Goal: Information Seeking & Learning: Check status

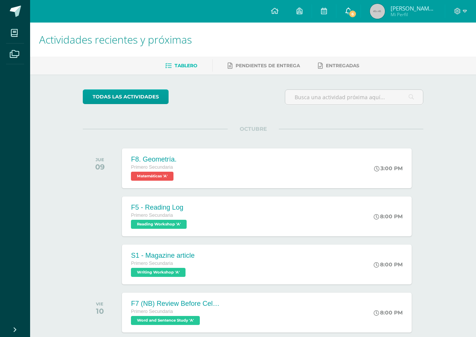
click at [358, 16] on link "6" at bounding box center [348, 11] width 24 height 23
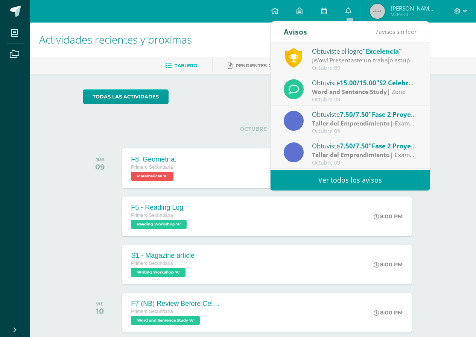
click at [357, 180] on link "Ver todos los avisos" at bounding box center [349, 180] width 159 height 21
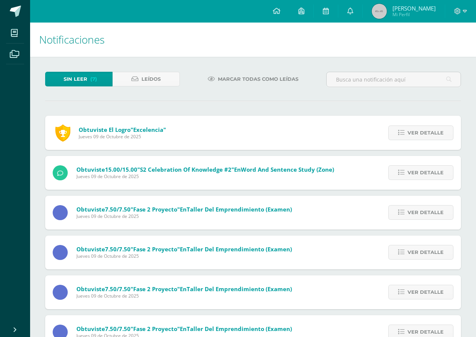
scroll to position [67, 0]
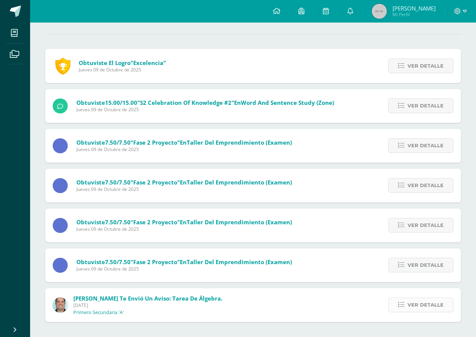
click at [409, 306] on span "Ver detalle" at bounding box center [425, 305] width 36 height 14
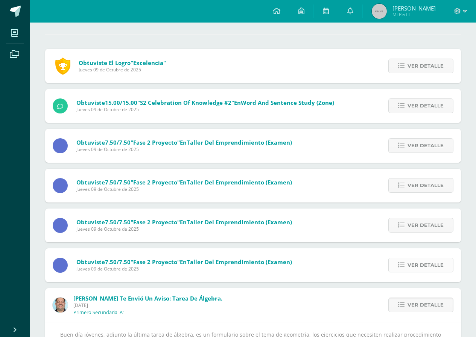
click at [426, 262] on span "Ver detalle" at bounding box center [425, 265] width 36 height 14
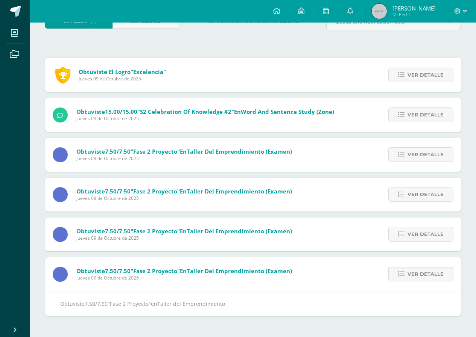
scroll to position [52, 0]
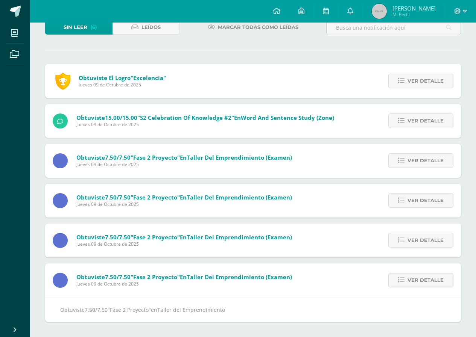
click at [424, 230] on div "Ver detalle" at bounding box center [419, 241] width 84 height 34
click at [425, 238] on span "Ver detalle" at bounding box center [425, 240] width 36 height 14
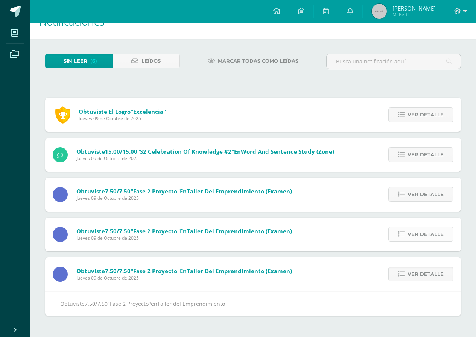
scroll to position [12, 0]
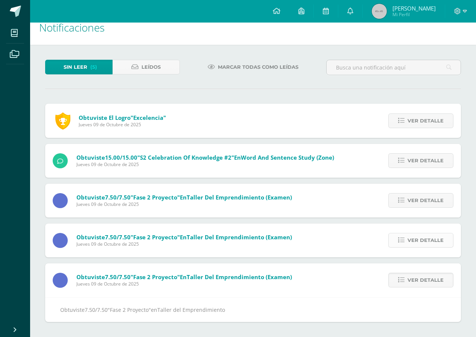
click at [417, 246] on span "Ver detalle" at bounding box center [425, 240] width 36 height 14
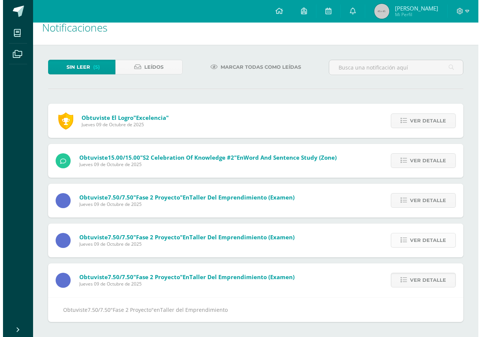
scroll to position [0, 0]
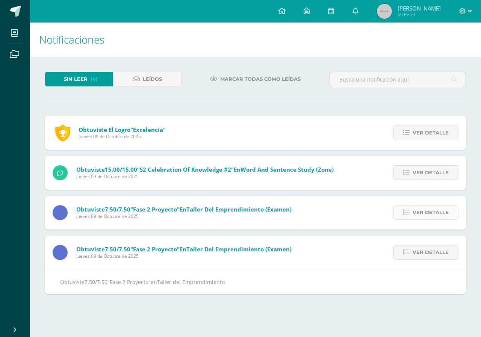
click at [410, 215] on icon at bounding box center [406, 212] width 6 height 6
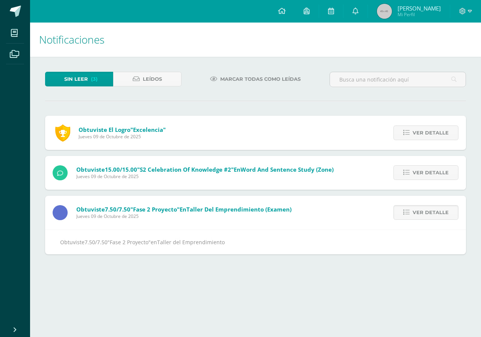
click at [424, 163] on div "Ver detalle" at bounding box center [424, 173] width 84 height 34
click at [427, 178] on span "Ver detalle" at bounding box center [431, 173] width 36 height 14
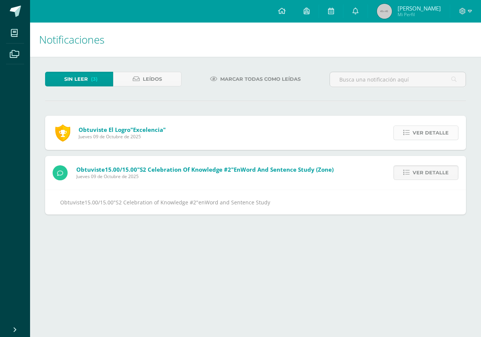
click at [416, 135] on span "Ver detalle" at bounding box center [431, 133] width 36 height 14
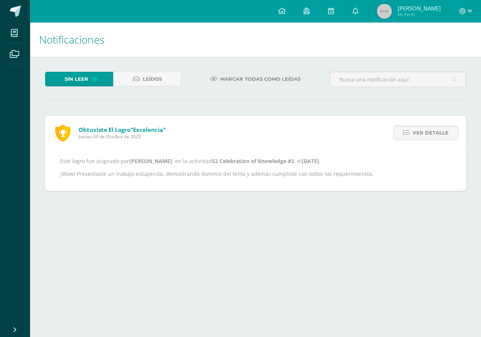
click at [425, 5] on span "[PERSON_NAME] [PERSON_NAME]" at bounding box center [419, 9] width 43 height 8
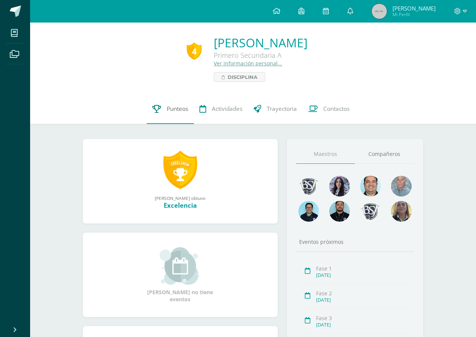
click at [177, 108] on span "Punteos" at bounding box center [177, 109] width 21 height 8
click at [342, 19] on link at bounding box center [350, 11] width 24 height 23
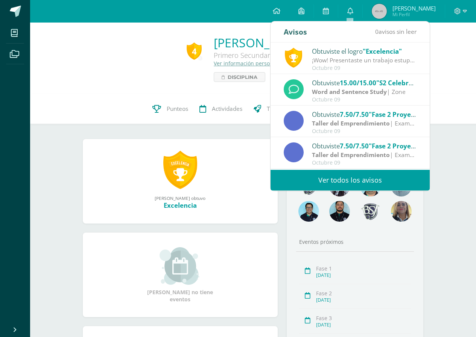
click at [341, 54] on div "Obtuviste el logro "Excelencia"" at bounding box center [364, 51] width 104 height 10
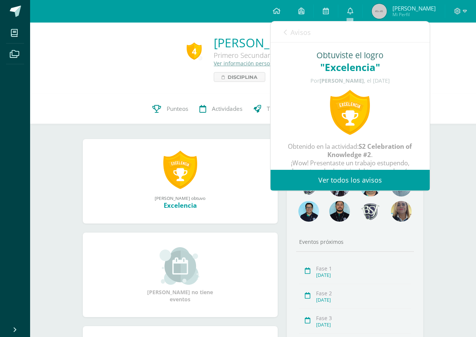
click at [345, 182] on link "Ver todos los avisos" at bounding box center [349, 180] width 159 height 21
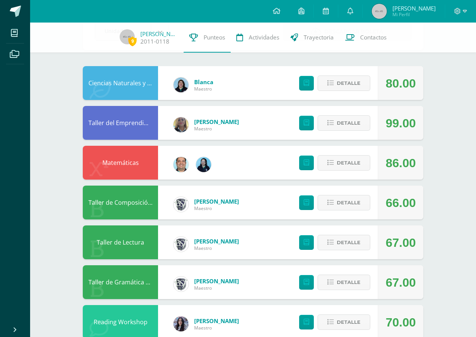
scroll to position [53, 0]
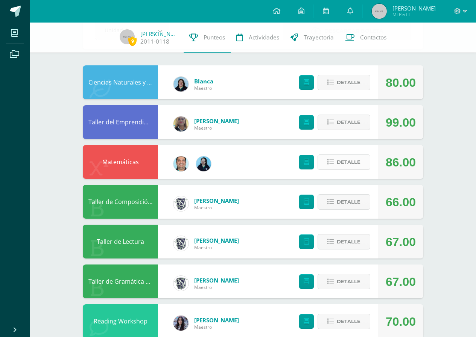
click at [342, 170] on button "Detalle" at bounding box center [343, 161] width 53 height 15
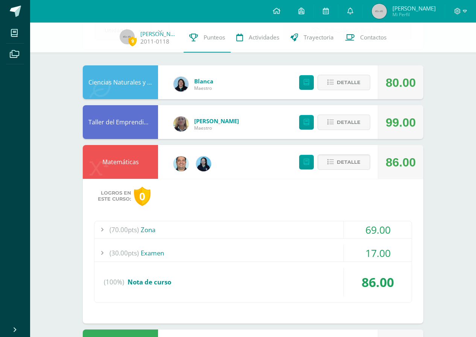
click at [144, 230] on div "(70.00pts) Zona" at bounding box center [252, 229] width 317 height 17
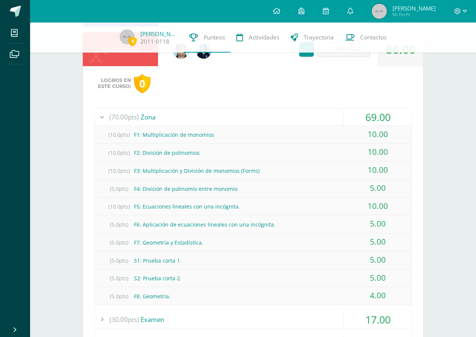
scroll to position [203, 0]
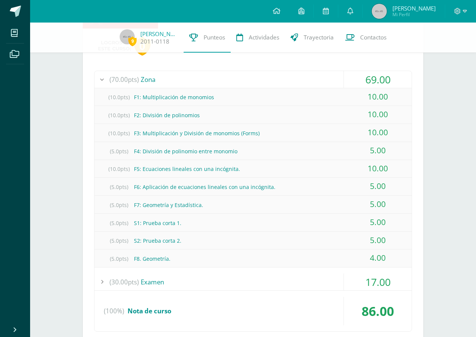
click at [190, 255] on div "(5.0pts) F8. Geometría." at bounding box center [252, 258] width 317 height 17
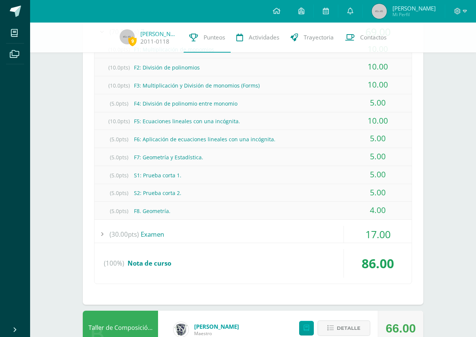
scroll to position [258, 0]
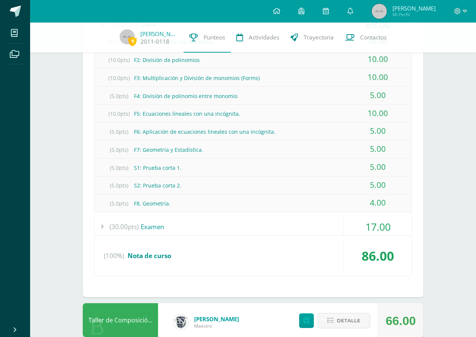
click at [350, 232] on div "17.00" at bounding box center [378, 226] width 68 height 17
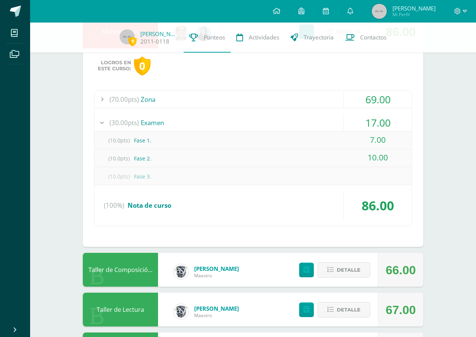
scroll to position [145, 0]
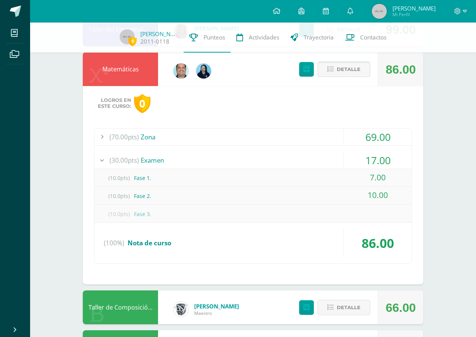
click at [362, 62] on button "Detalle" at bounding box center [343, 69] width 53 height 15
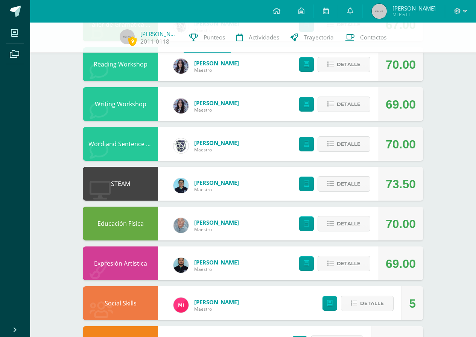
scroll to position [333, 0]
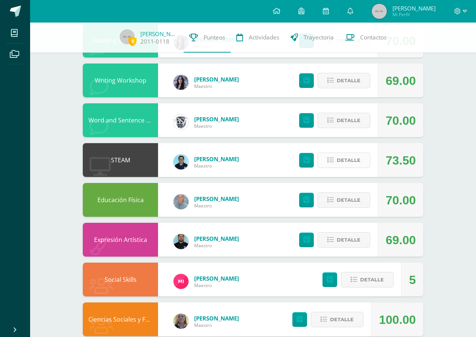
click at [338, 157] on span "Detalle" at bounding box center [348, 160] width 24 height 14
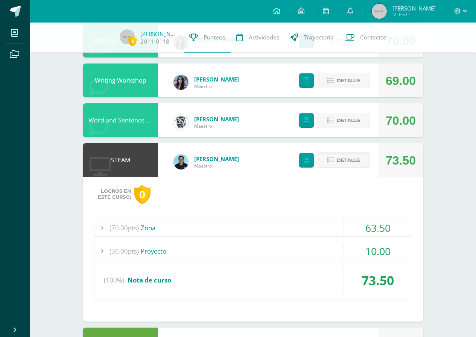
click at [195, 243] on div "(30.00pts) Proyecto" at bounding box center [252, 251] width 317 height 17
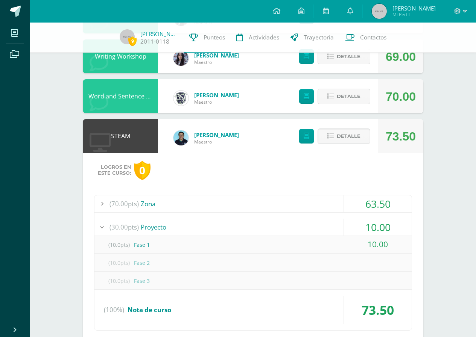
scroll to position [371, 0]
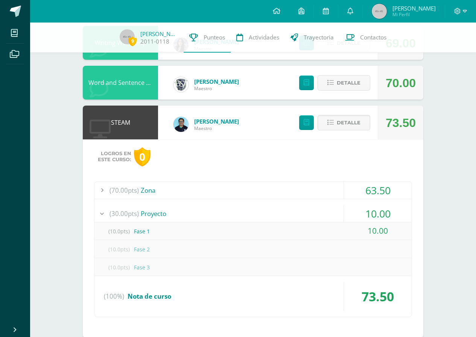
click at [197, 202] on div "(70.00pts) Zona 63.50 (10.0pts) Laboratorio 1 10.00 (10.0pts) Laboratorio 2 (10…" at bounding box center [253, 250] width 318 height 136
click at [201, 187] on div "(70.00pts) Zona" at bounding box center [252, 190] width 317 height 17
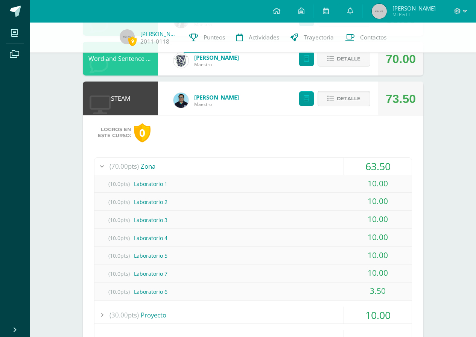
scroll to position [409, 0]
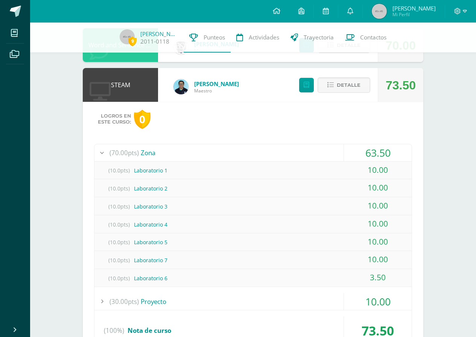
click at [341, 77] on div "Detalle" at bounding box center [333, 85] width 90 height 34
click at [347, 87] on span "Detalle" at bounding box center [348, 85] width 24 height 14
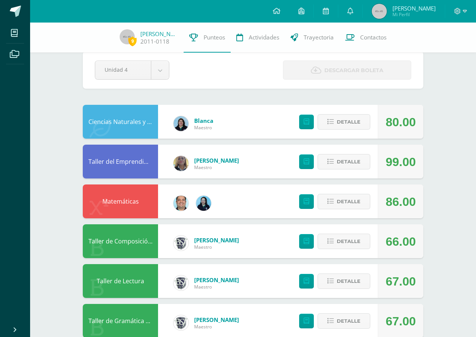
scroll to position [0, 0]
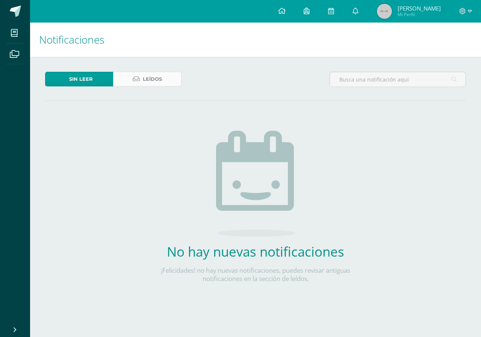
click at [160, 78] on span "Leídos" at bounding box center [152, 79] width 19 height 14
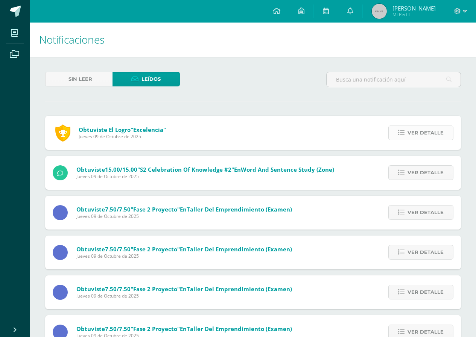
click at [408, 133] on link "Ver detalle" at bounding box center [420, 133] width 65 height 15
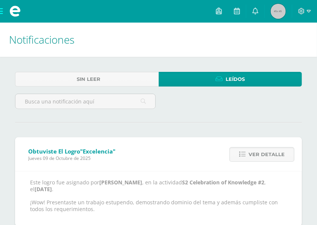
drag, startPoint x: 454, startPoint y: 0, endPoint x: 62, endPoint y: 129, distance: 411.9
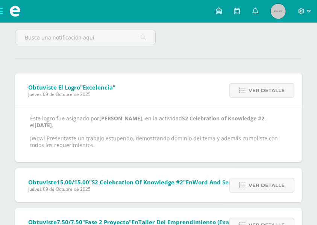
scroll to position [67, 0]
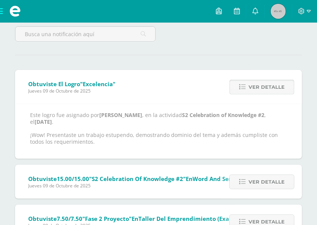
click at [287, 82] on link "Ver detalle" at bounding box center [261, 87] width 65 height 15
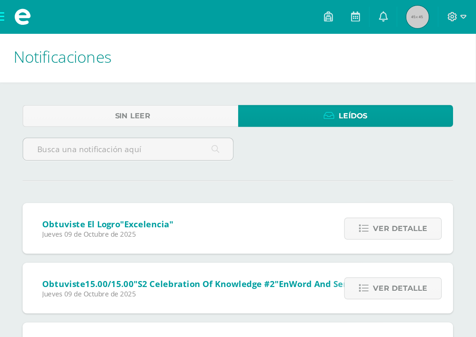
scroll to position [0, 0]
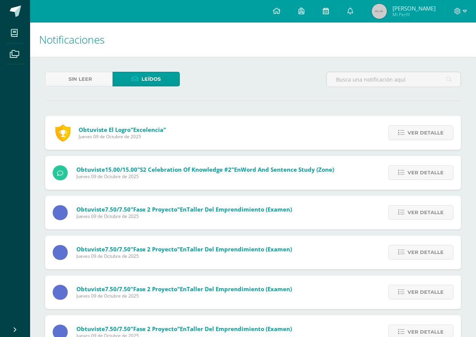
click at [320, 20] on link at bounding box center [325, 11] width 24 height 23
click at [426, 6] on span "[PERSON_NAME]" at bounding box center [413, 9] width 43 height 8
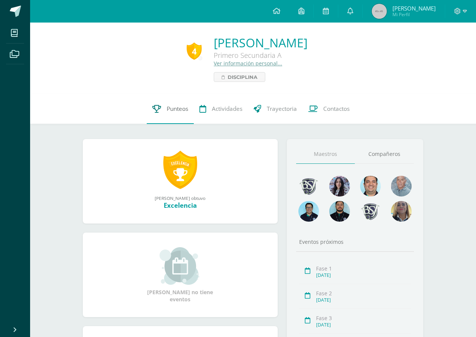
click at [170, 111] on span "Punteos" at bounding box center [177, 109] width 21 height 8
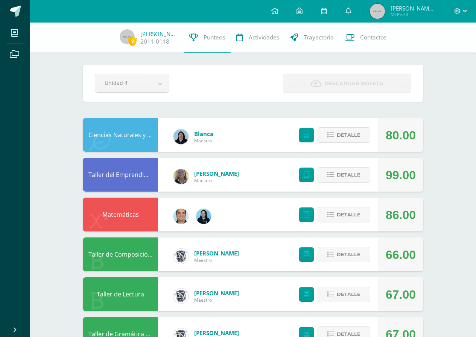
scroll to position [36, 0]
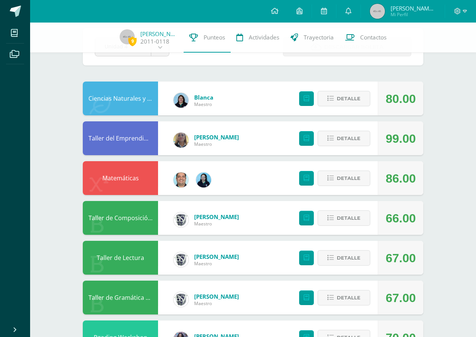
click at [338, 186] on div "Detalle" at bounding box center [333, 178] width 90 height 34
click at [339, 183] on span "Detalle" at bounding box center [348, 178] width 24 height 14
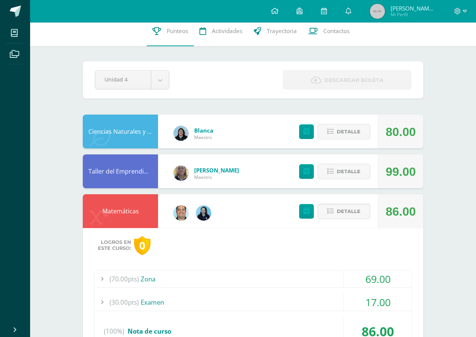
scroll to position [0, 0]
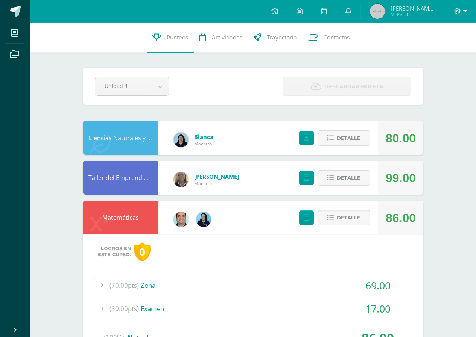
click at [354, 220] on span "Detalle" at bounding box center [348, 218] width 24 height 14
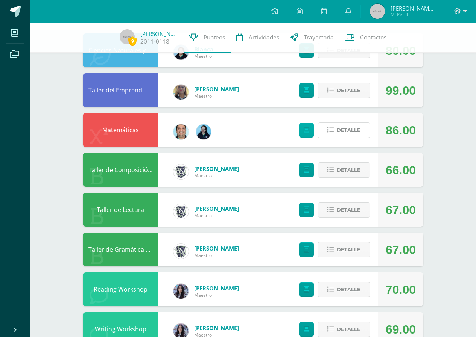
scroll to position [47, 0]
